Goal: Information Seeking & Learning: Understand process/instructions

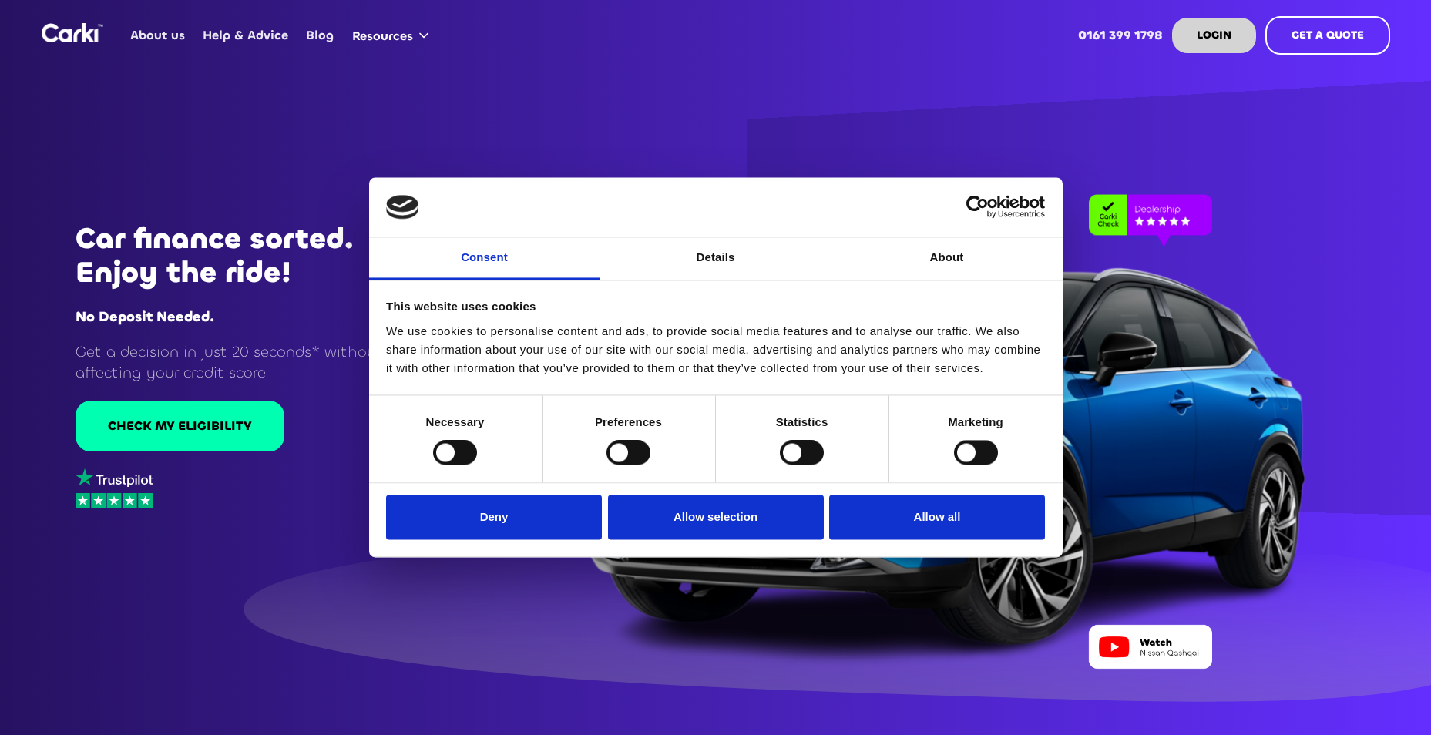
click at [448, 463] on div at bounding box center [455, 453] width 44 height 25
click at [908, 527] on button "Allow all" at bounding box center [937, 517] width 216 height 45
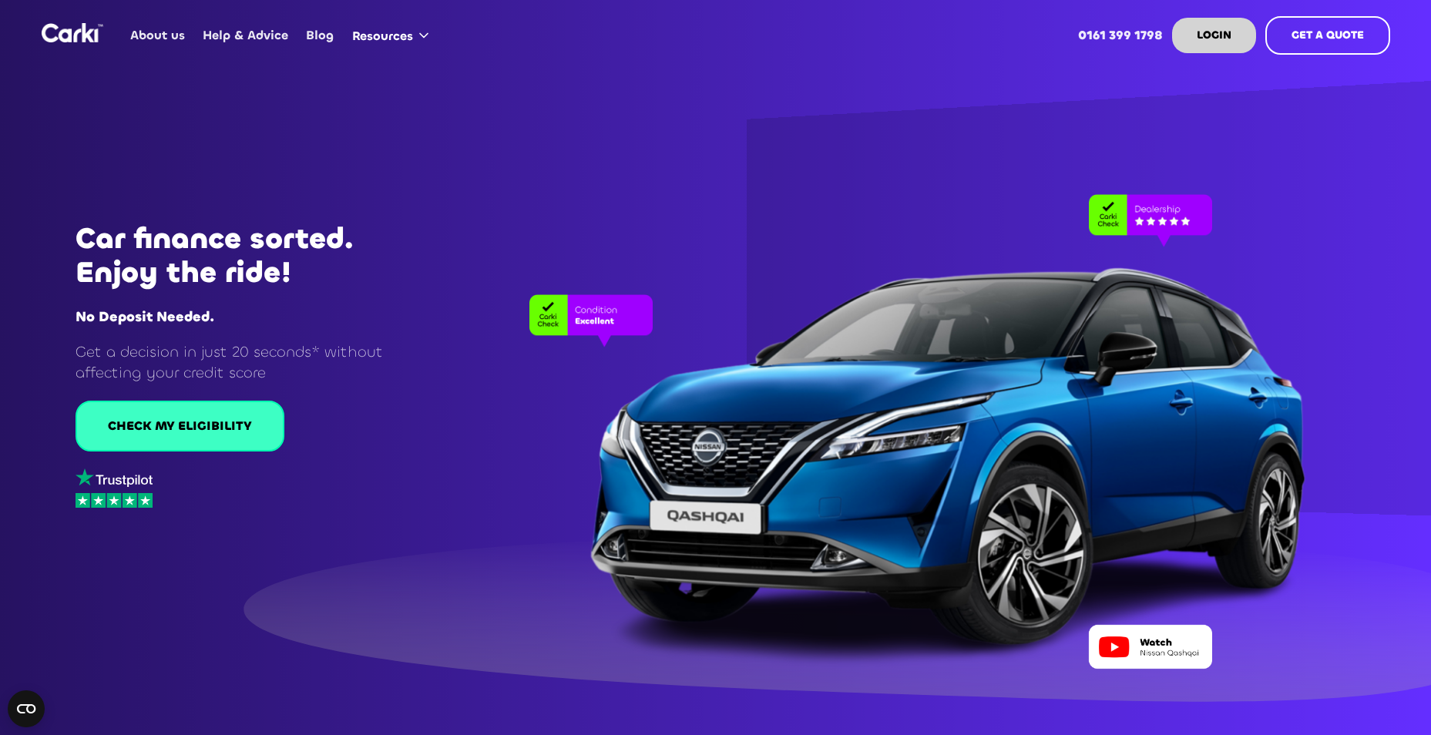
click at [217, 439] on link "CHECK MY ELIGIBILITY" at bounding box center [180, 426] width 209 height 51
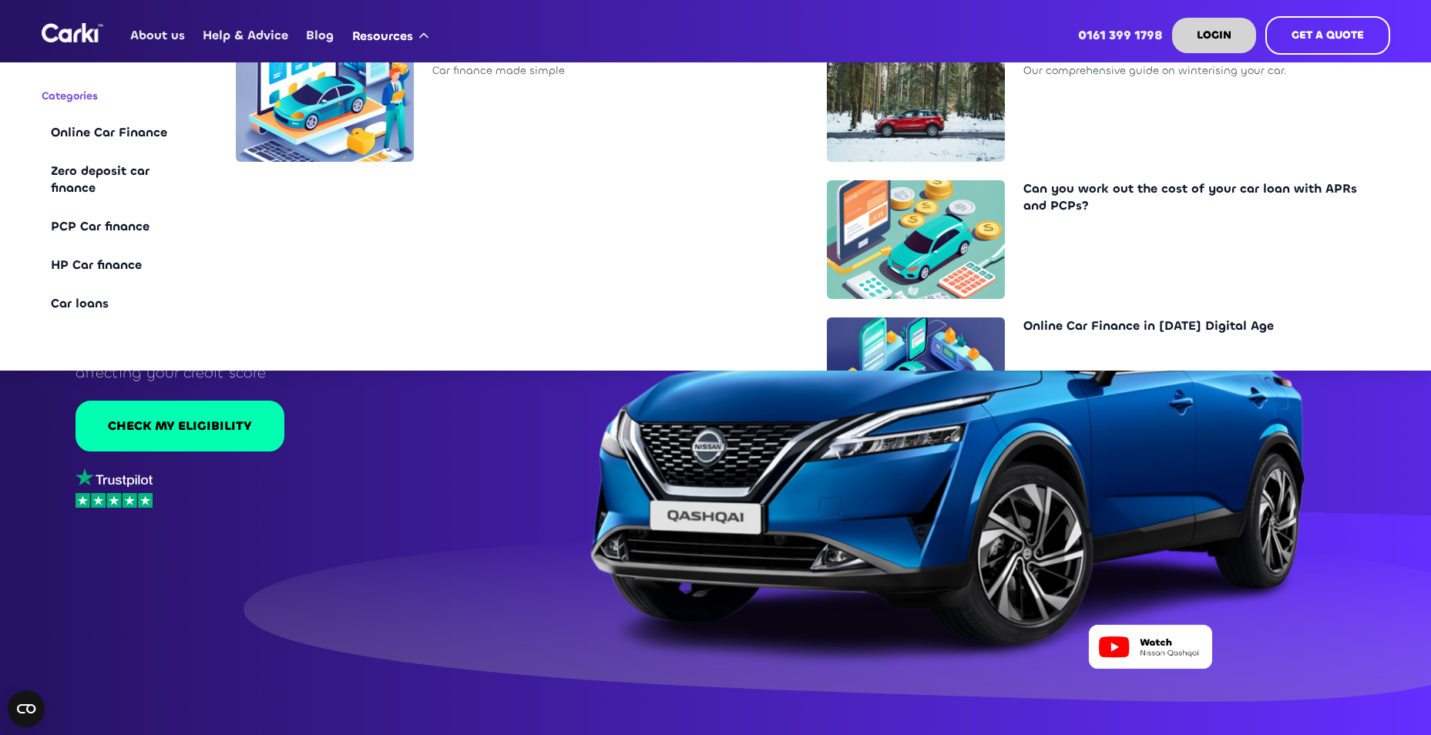
scroll to position [540, 0]
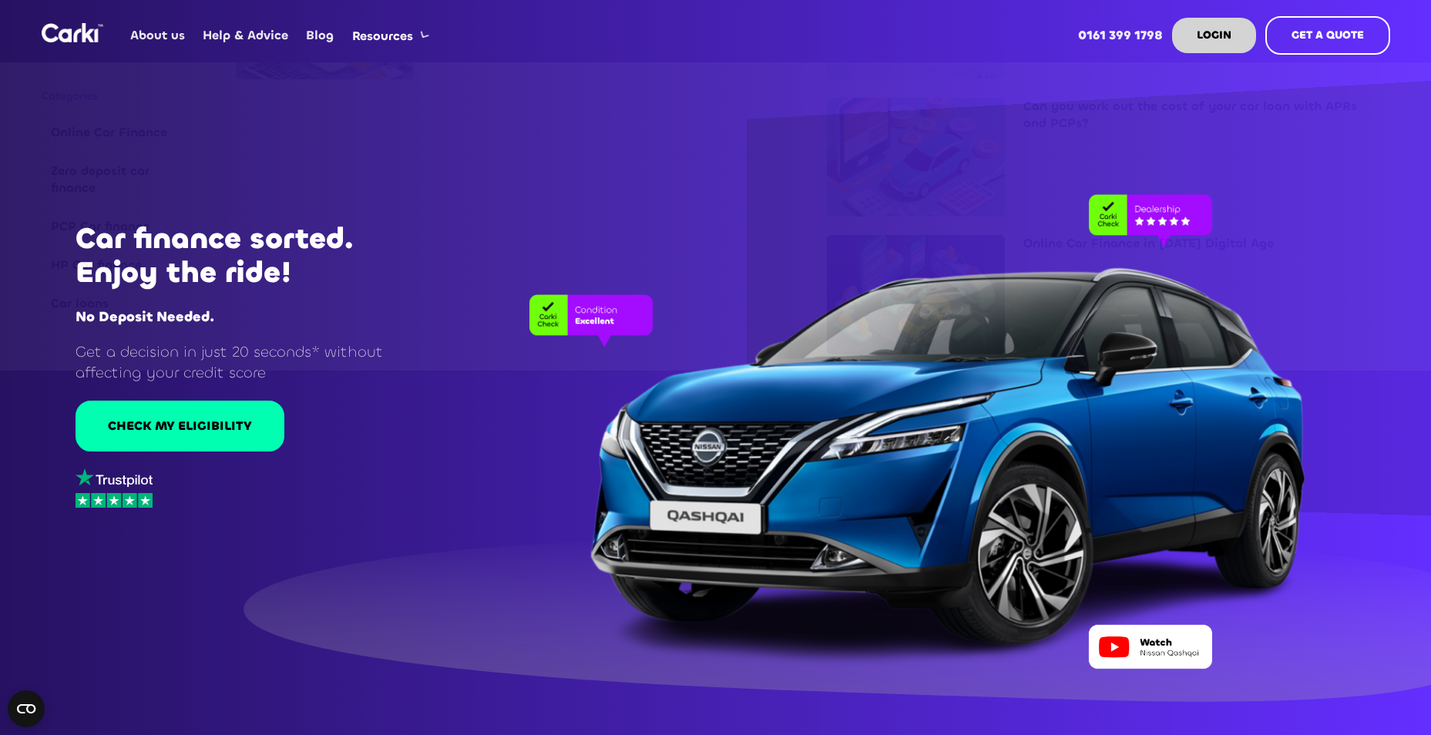
click at [505, 452] on div at bounding box center [901, 416] width 945 height 506
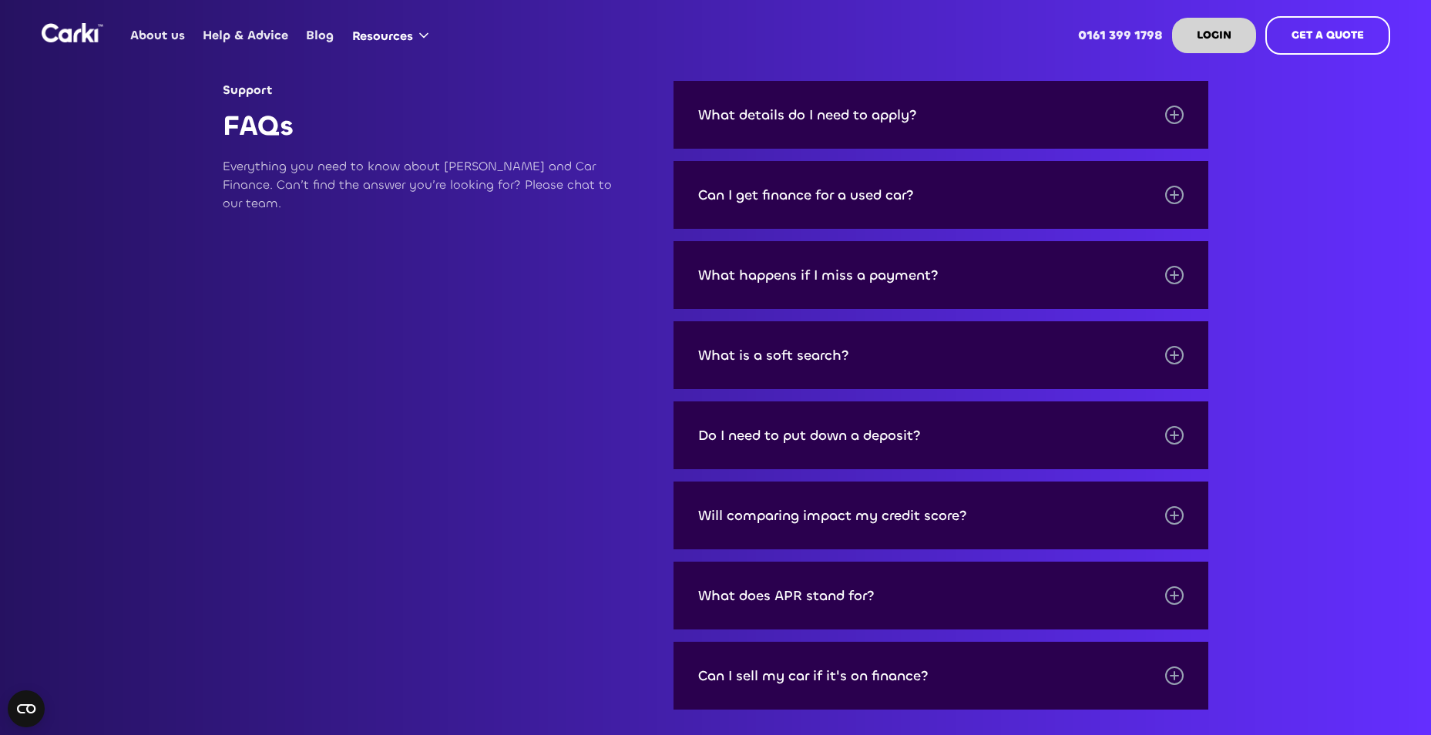
scroll to position [5010, 0]
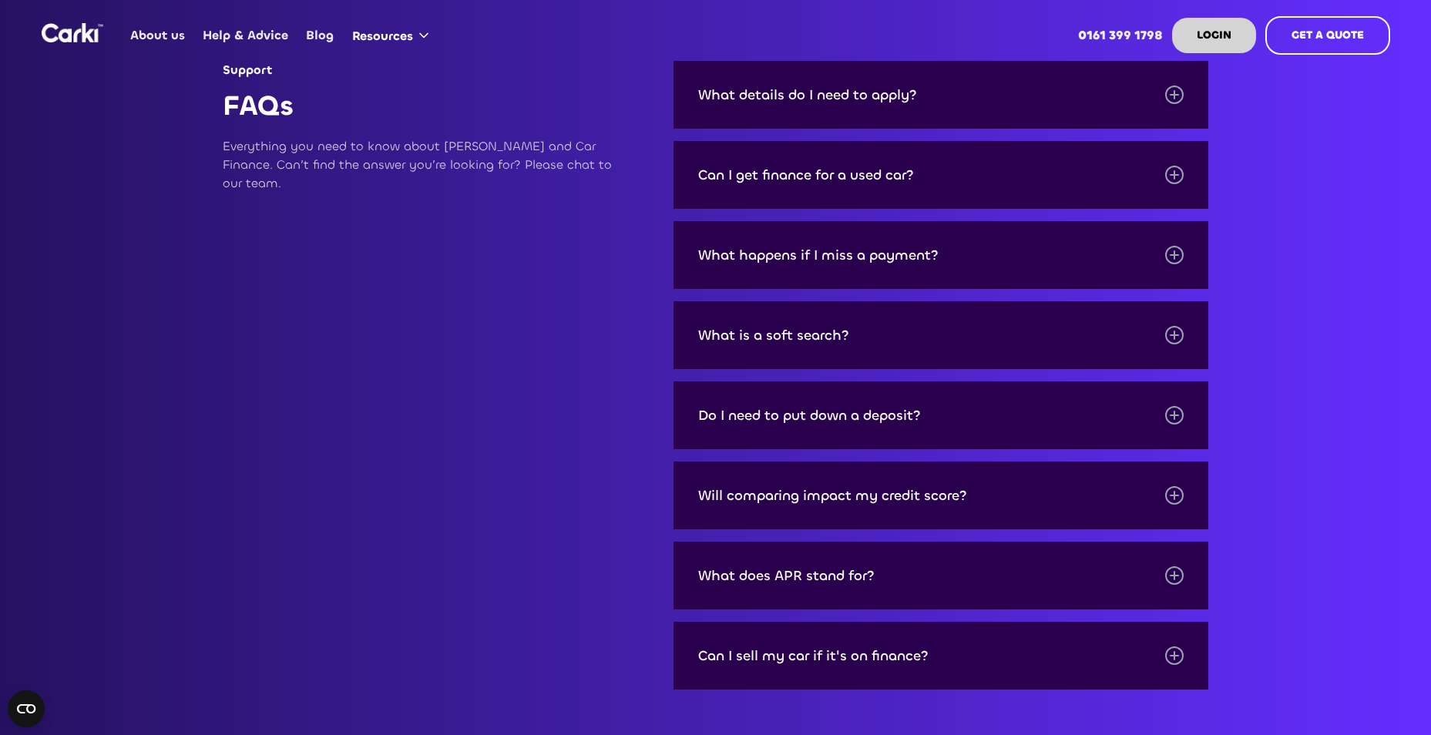
click at [850, 87] on div "What details do I need to apply?" at bounding box center [807, 94] width 219 height 15
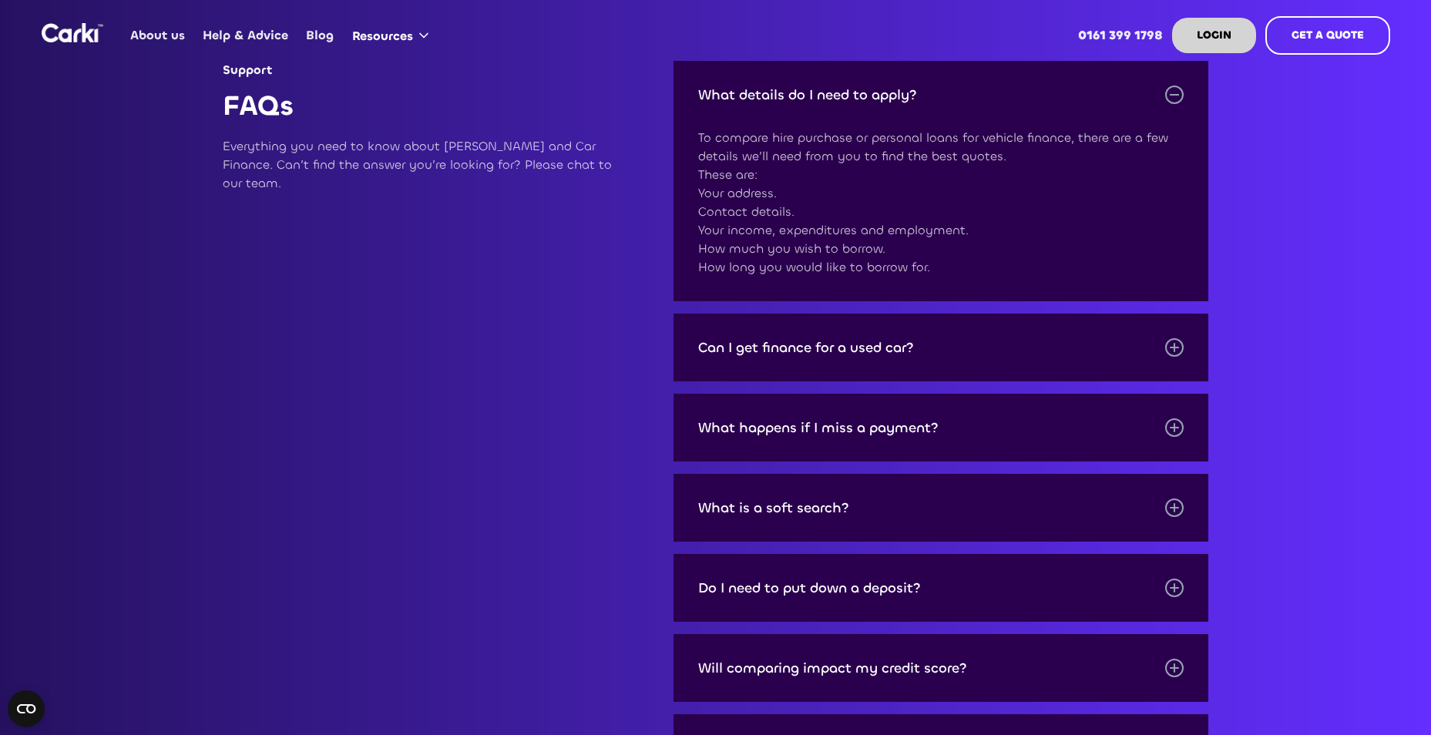
click at [896, 317] on div "Can I get finance for a used car?" at bounding box center [942, 348] width 536 height 68
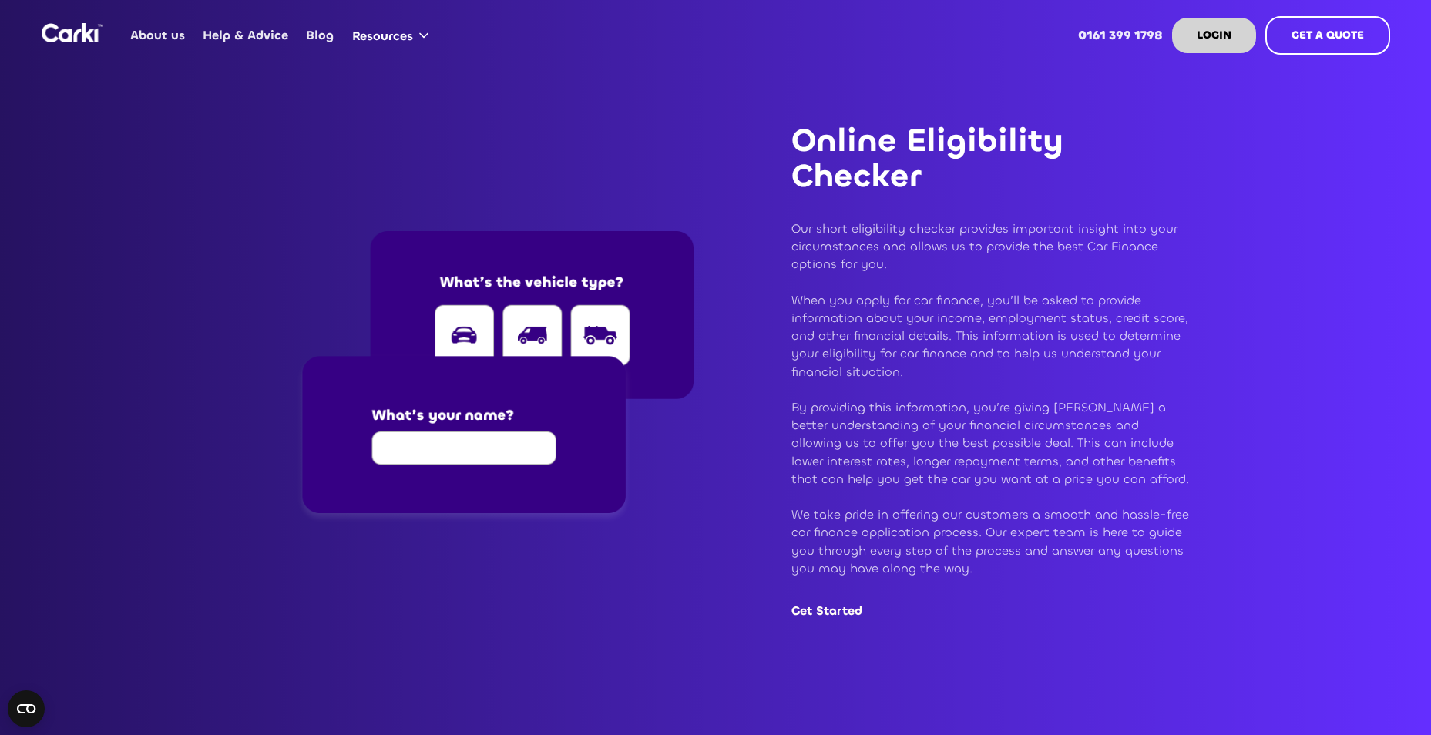
scroll to position [1757, 0]
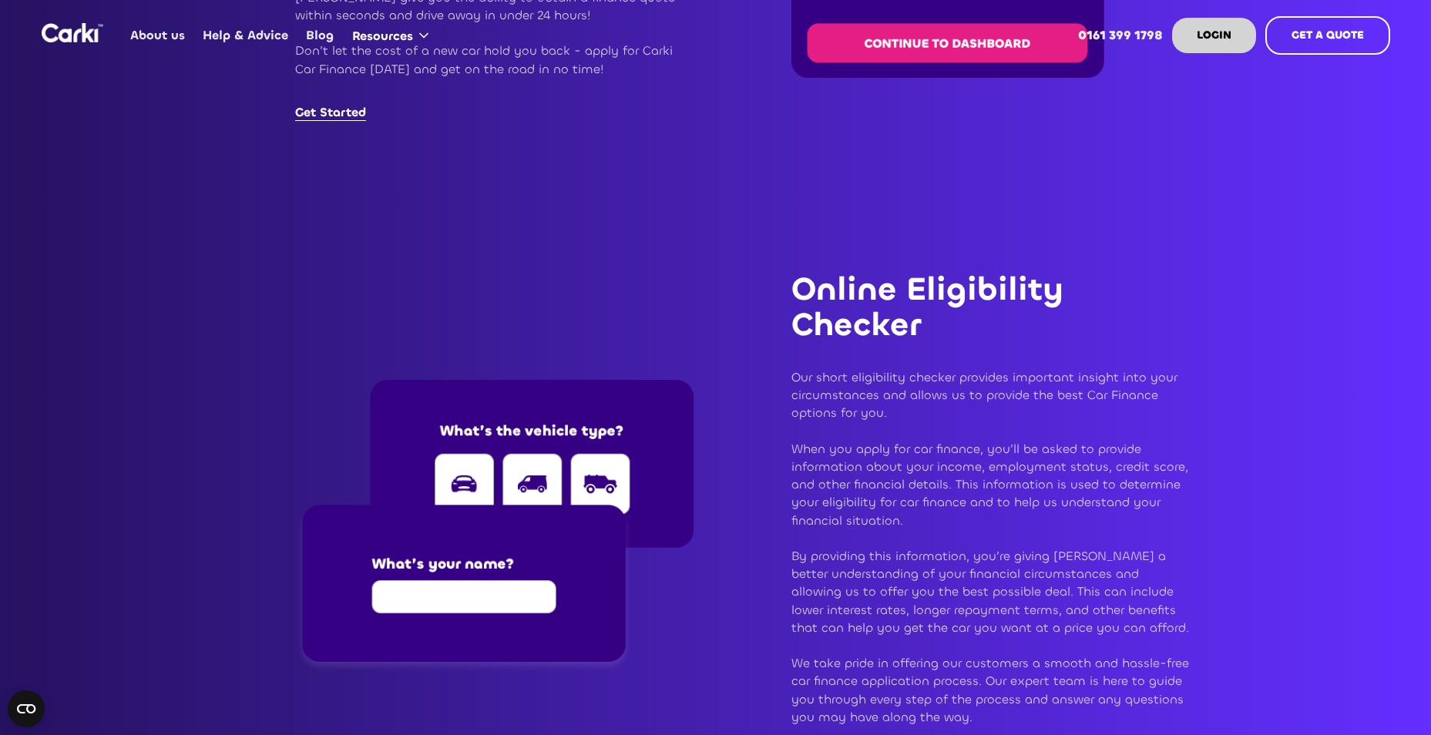
click at [471, 599] on img at bounding box center [494, 527] width 399 height 294
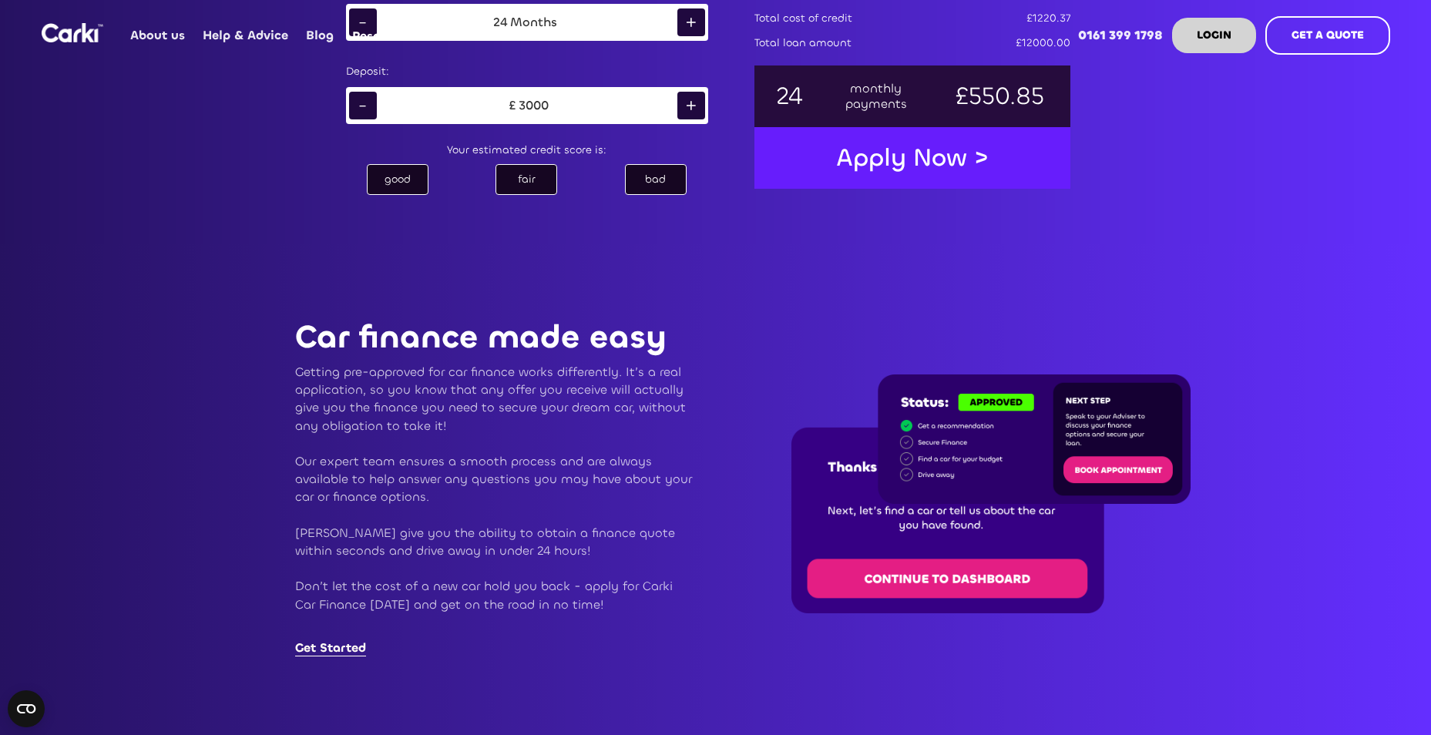
scroll to position [1064, 0]
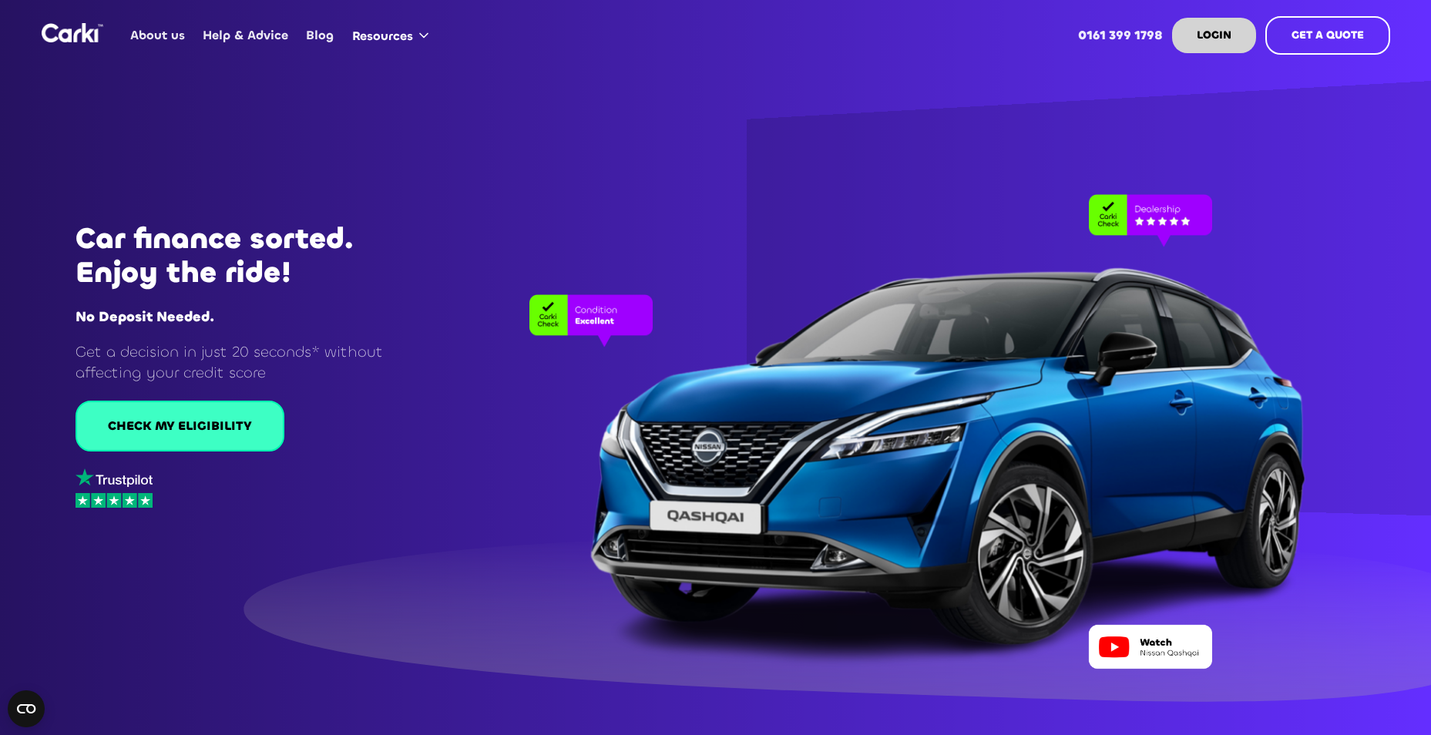
click at [259, 422] on link "CHECK MY ELIGIBILITY" at bounding box center [180, 426] width 209 height 51
